Goal: Transaction & Acquisition: Purchase product/service

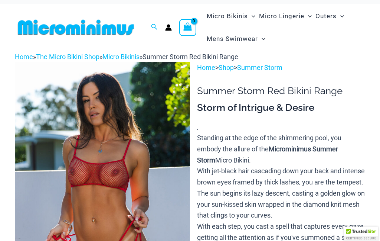
scroll to position [7, 0]
click at [152, 224] on img at bounding box center [102, 193] width 175 height 263
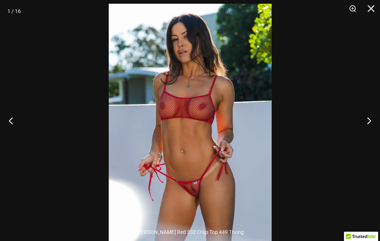
click at [368, 136] on button "Next" at bounding box center [366, 120] width 28 height 37
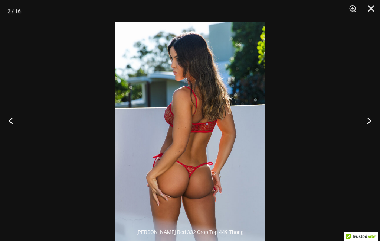
click at [9, 136] on button "Previous" at bounding box center [14, 120] width 28 height 37
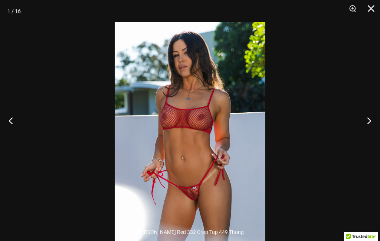
click at [366, 138] on button "Next" at bounding box center [366, 120] width 28 height 37
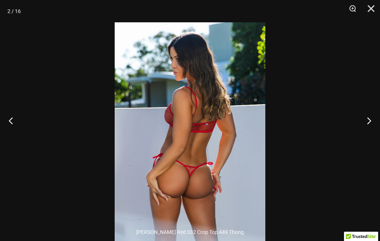
click at [367, 137] on button "Next" at bounding box center [366, 120] width 28 height 37
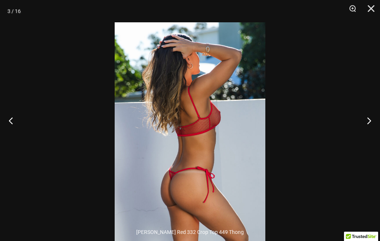
click at [369, 135] on button "Next" at bounding box center [366, 120] width 28 height 37
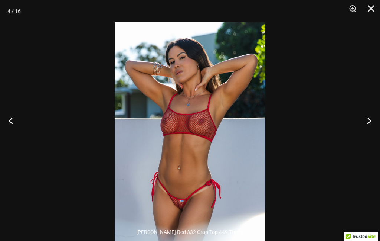
click at [369, 136] on button "Next" at bounding box center [366, 120] width 28 height 37
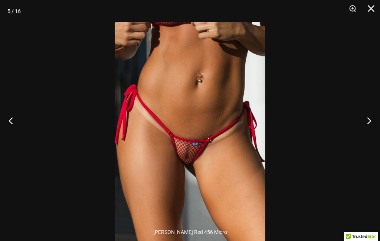
click at [369, 135] on button "Next" at bounding box center [366, 120] width 28 height 37
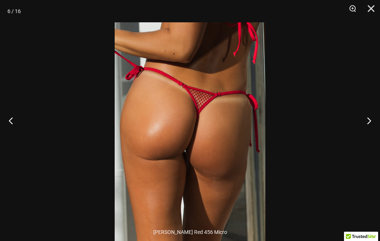
click at [368, 135] on button "Next" at bounding box center [366, 120] width 28 height 37
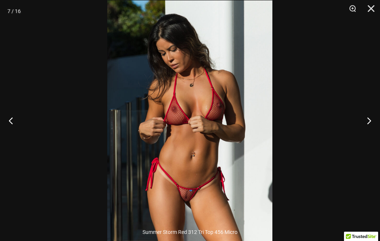
click at [370, 138] on button "Next" at bounding box center [366, 120] width 28 height 37
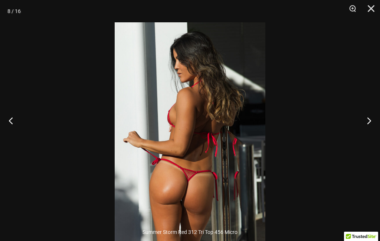
click at [20, 139] on button "Previous" at bounding box center [14, 120] width 28 height 37
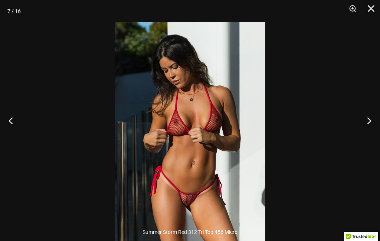
click at [372, 138] on button "Next" at bounding box center [366, 120] width 28 height 37
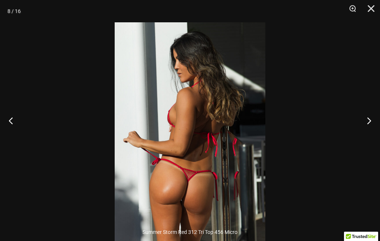
click at [376, 135] on button "Next" at bounding box center [366, 120] width 28 height 37
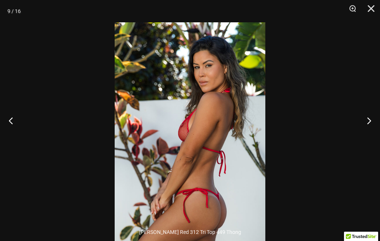
click at [371, 135] on button "Next" at bounding box center [366, 120] width 28 height 37
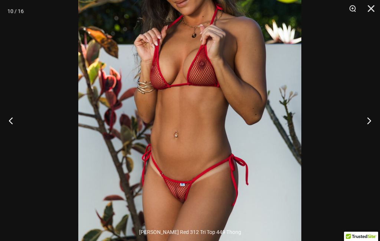
click at [375, 130] on button "Next" at bounding box center [366, 120] width 28 height 37
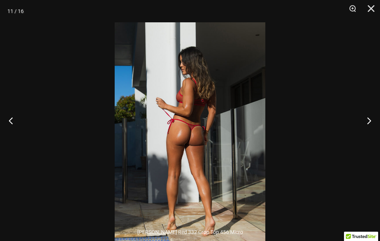
click at [376, 133] on button "Next" at bounding box center [366, 120] width 28 height 37
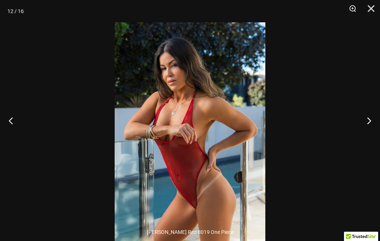
click at [374, 132] on button "Next" at bounding box center [366, 120] width 28 height 37
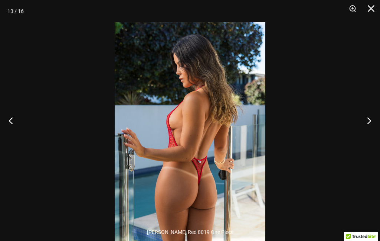
click at [376, 130] on button "Next" at bounding box center [366, 120] width 28 height 37
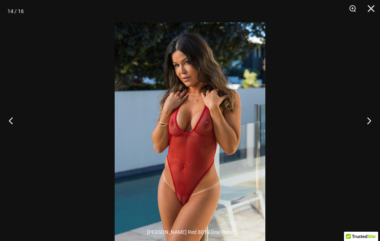
click at [376, 132] on button "Next" at bounding box center [366, 120] width 28 height 37
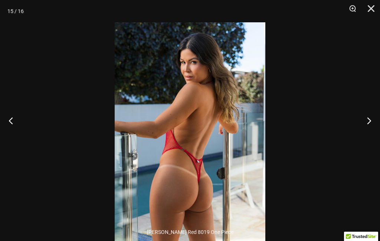
click at [375, 132] on button "Next" at bounding box center [366, 120] width 28 height 37
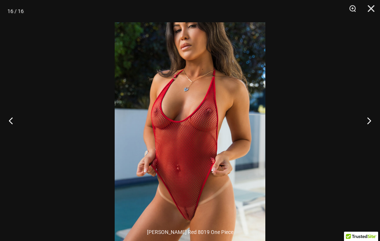
click at [12, 137] on button "Previous" at bounding box center [14, 120] width 28 height 37
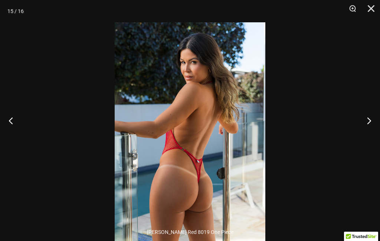
click at [377, 133] on button "Next" at bounding box center [366, 120] width 28 height 37
